Goal: Find specific page/section: Find specific page/section

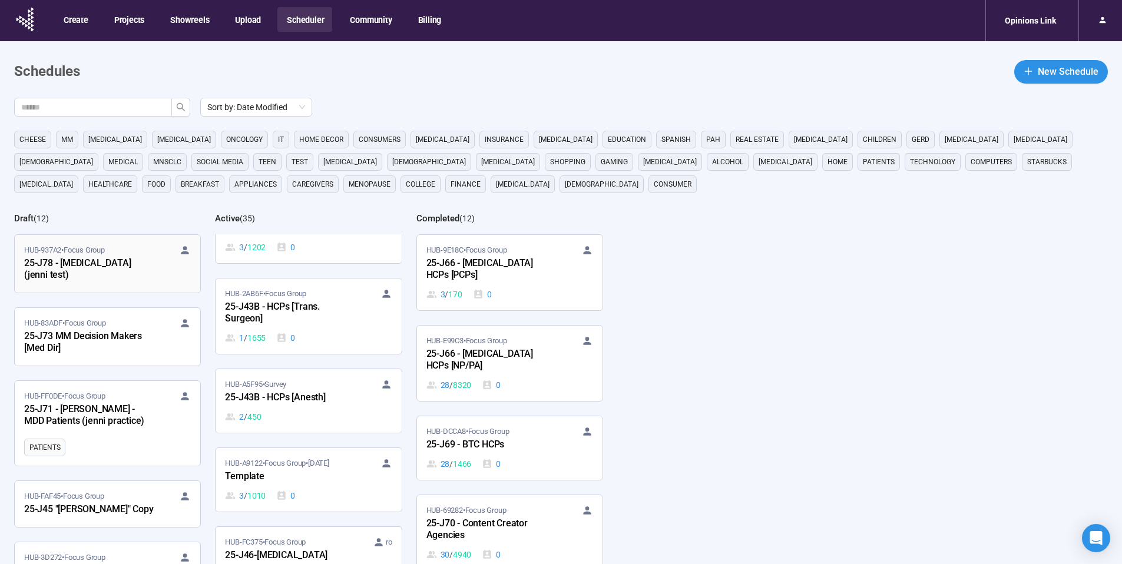
scroll to position [2168, 0]
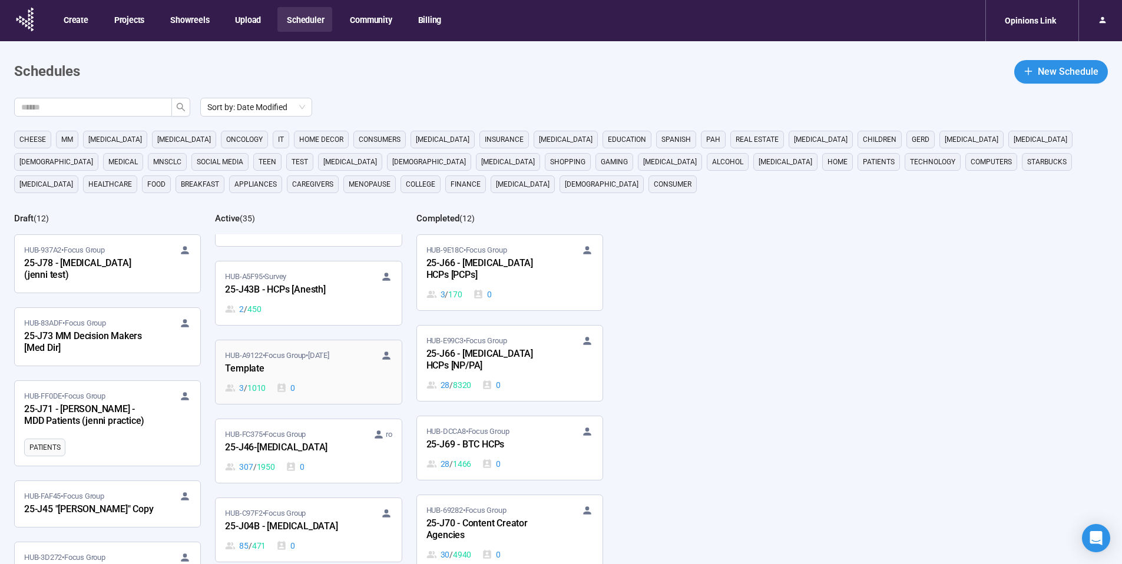
click at [257, 364] on div "Template" at bounding box center [290, 369] width 130 height 15
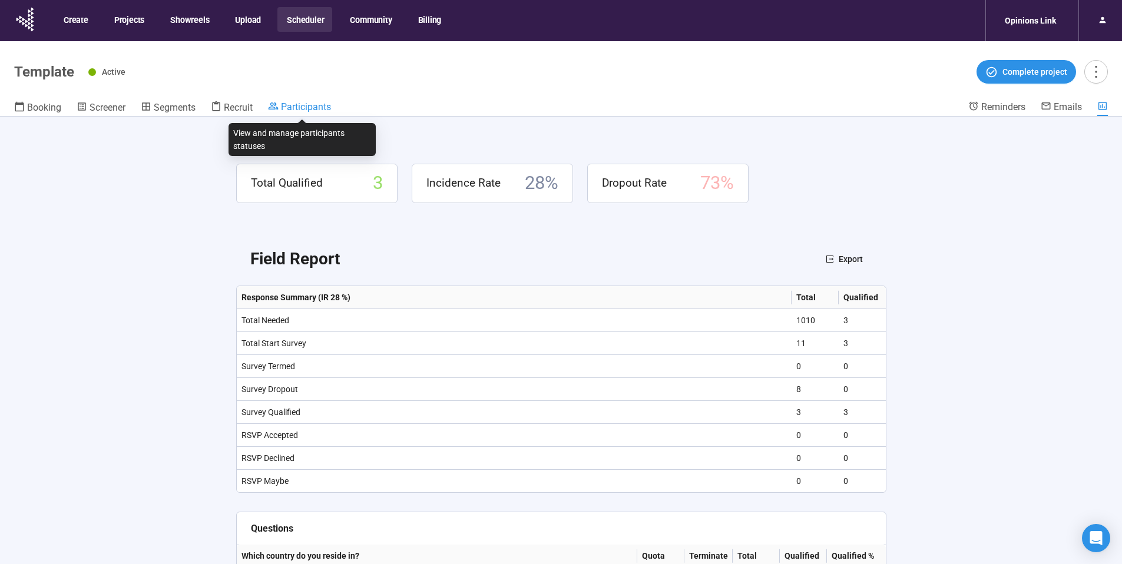
click at [300, 104] on span "Participants" at bounding box center [306, 106] width 50 height 11
click at [27, 14] on icon at bounding box center [25, 19] width 29 height 31
